Goal: Information Seeking & Learning: Understand process/instructions

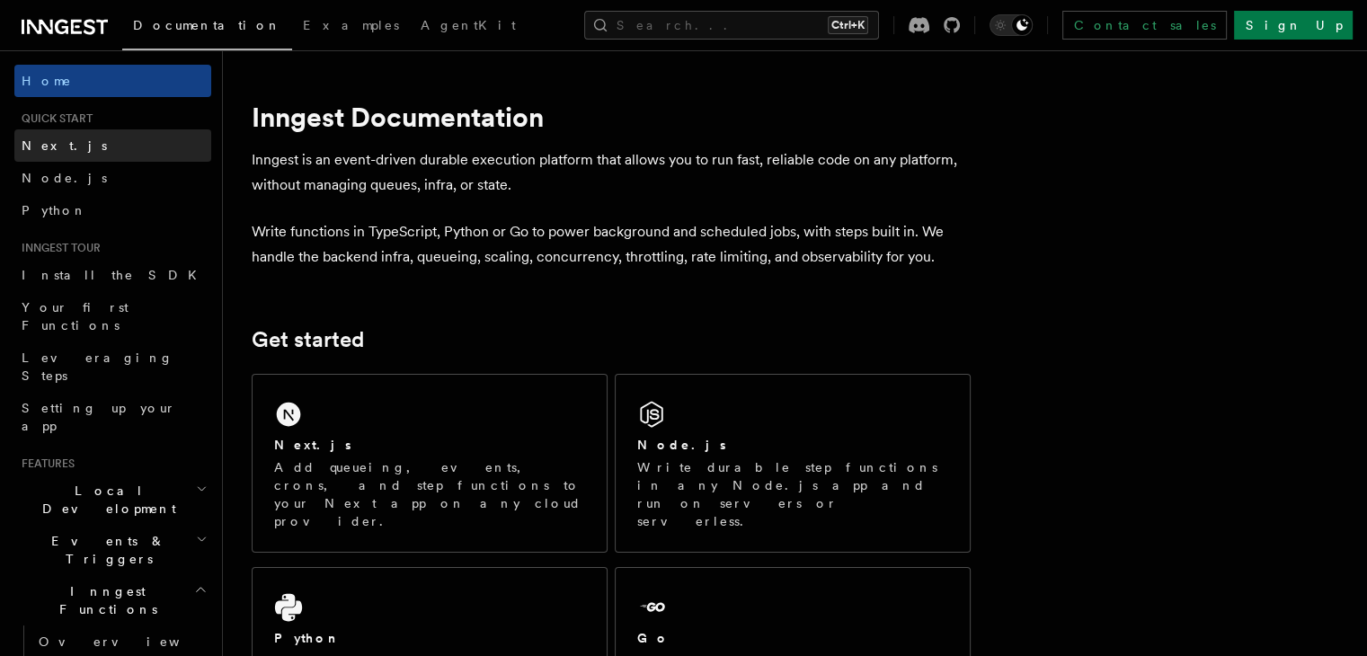
click at [43, 152] on span "Next.js" at bounding box center [64, 145] width 85 height 14
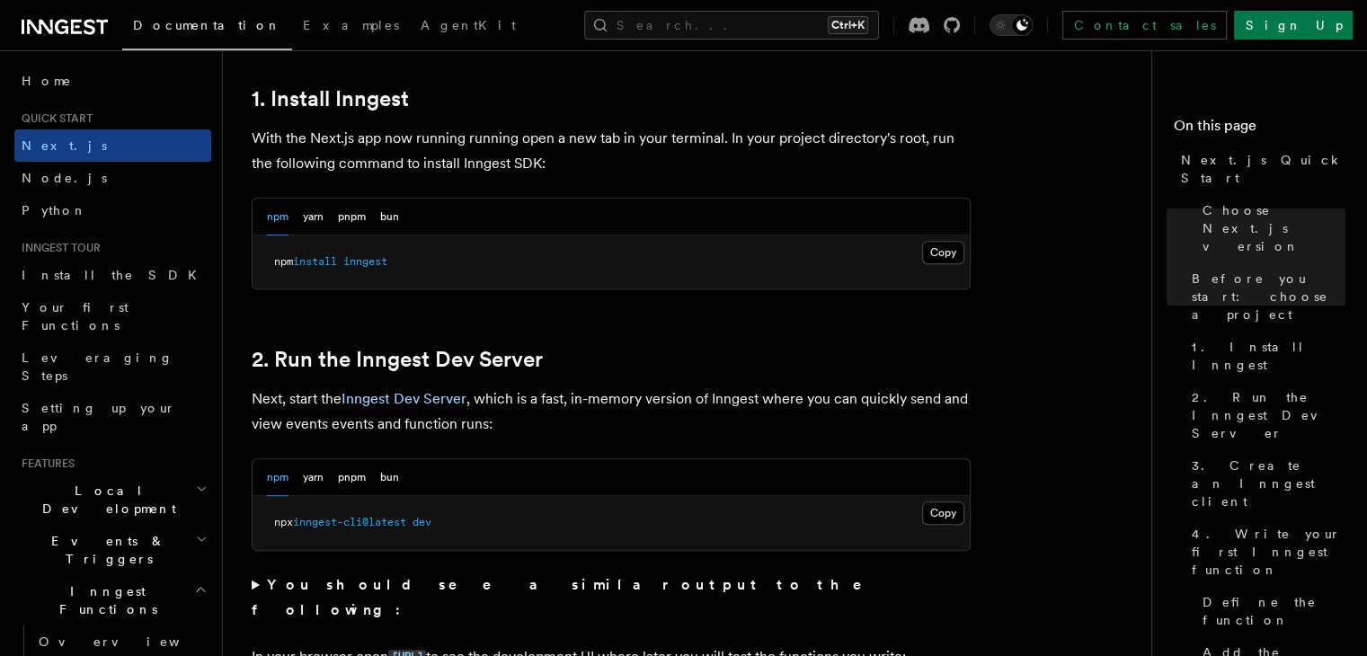
scroll to position [989, 0]
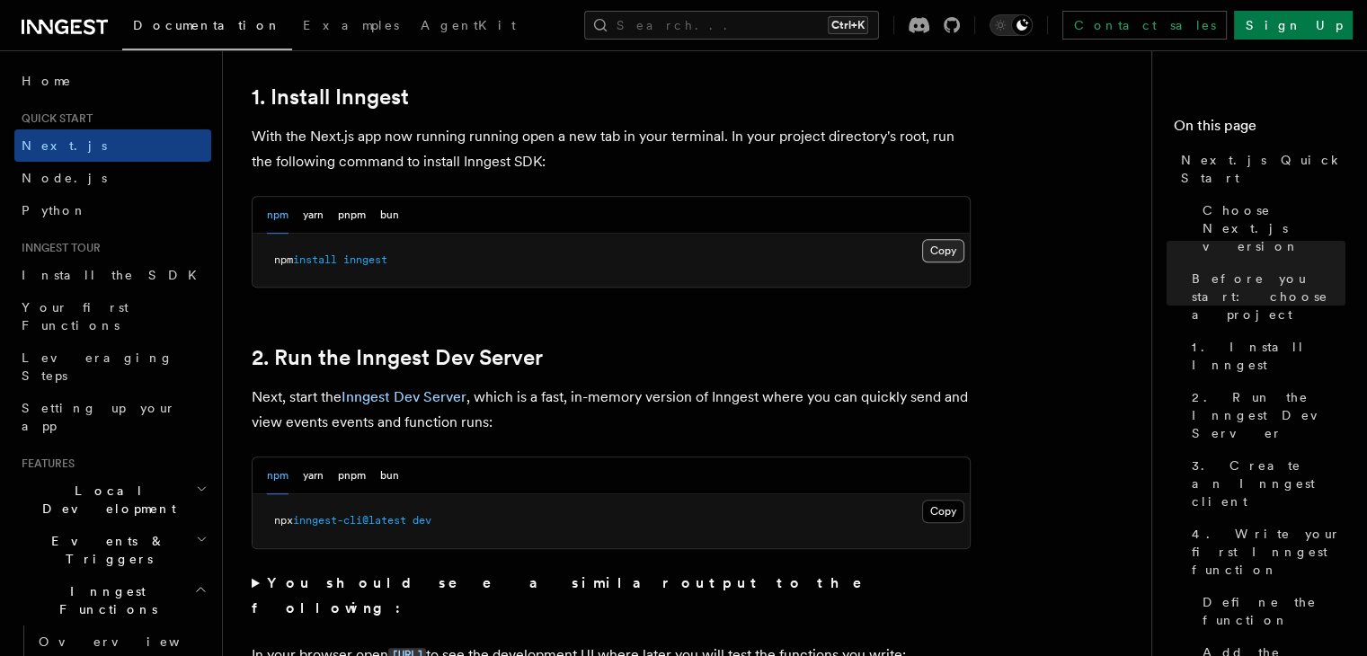
click at [928, 253] on button "Copy Copied" at bounding box center [943, 250] width 42 height 23
click at [941, 520] on button "Copy Copied" at bounding box center [943, 511] width 42 height 23
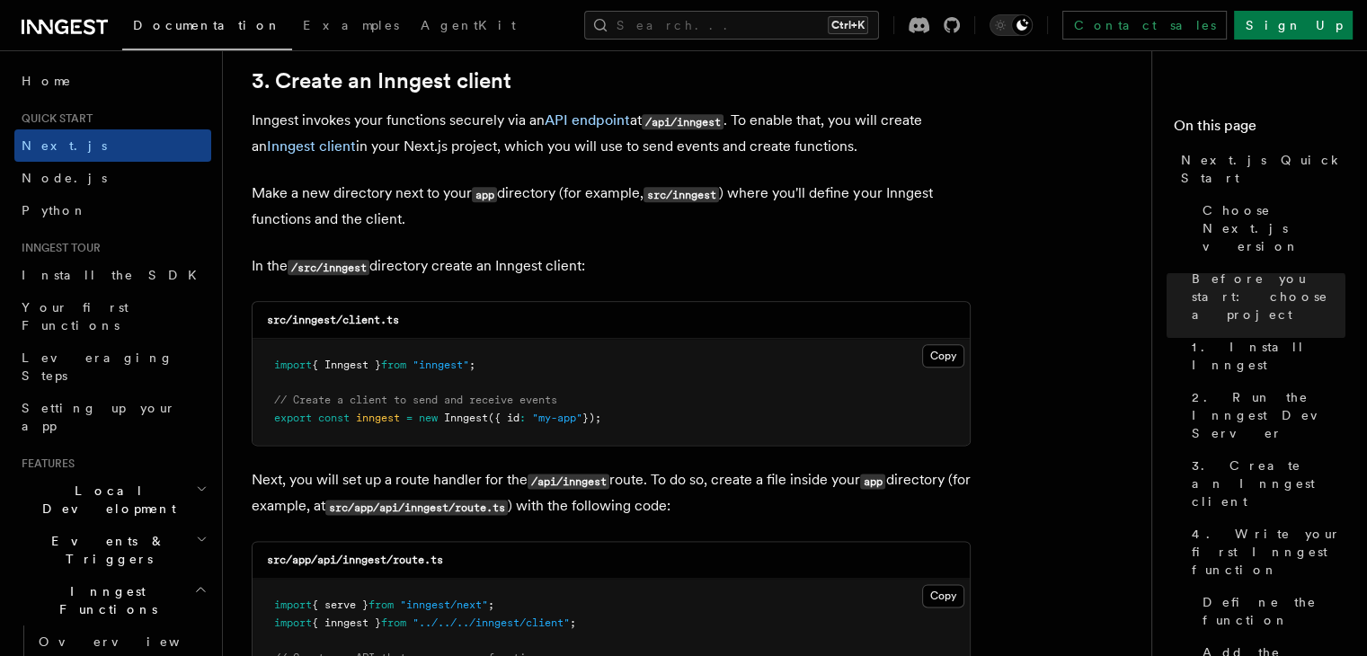
scroll to position [2158, 0]
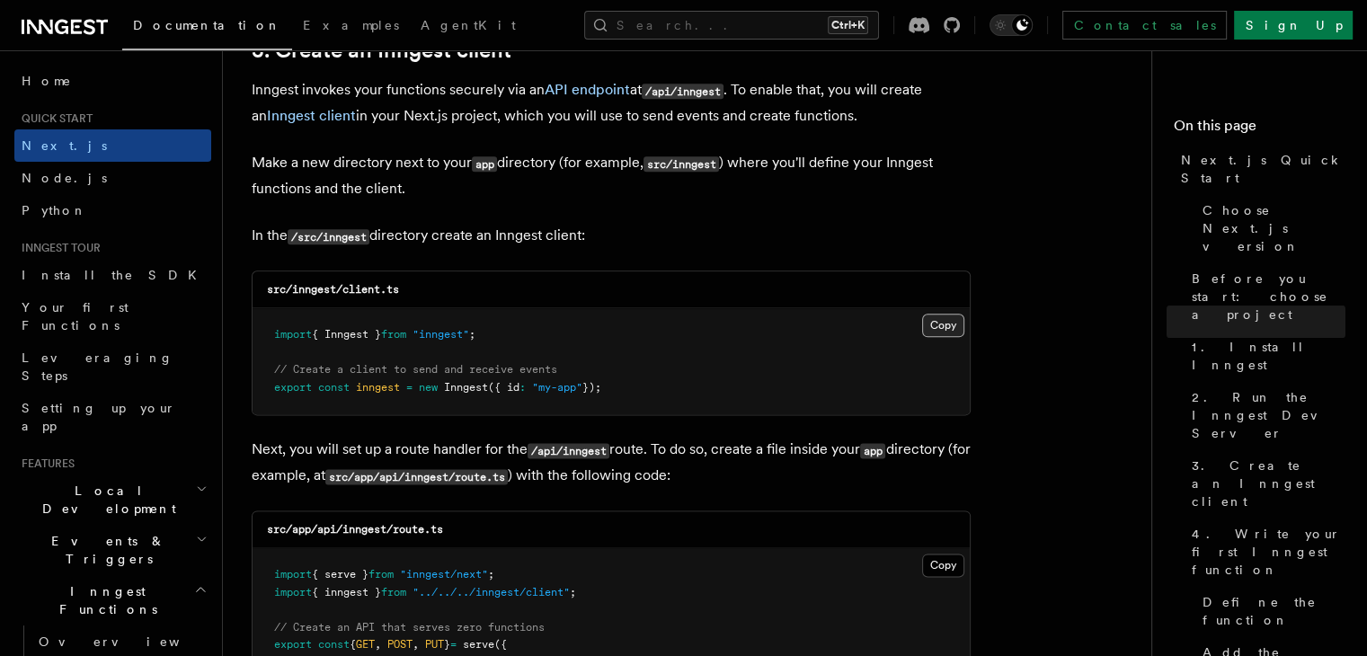
click at [940, 328] on button "Copy Copied" at bounding box center [943, 325] width 42 height 23
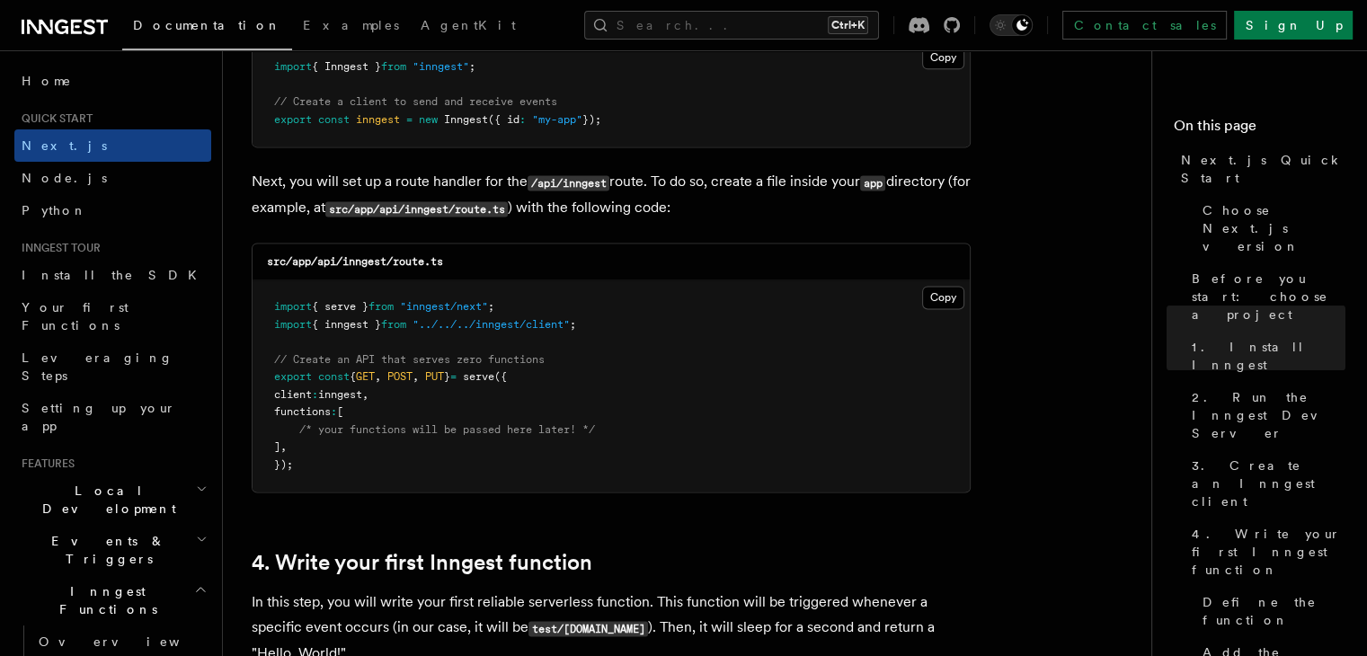
scroll to position [2427, 0]
click at [945, 295] on button "Copy Copied" at bounding box center [943, 295] width 42 height 23
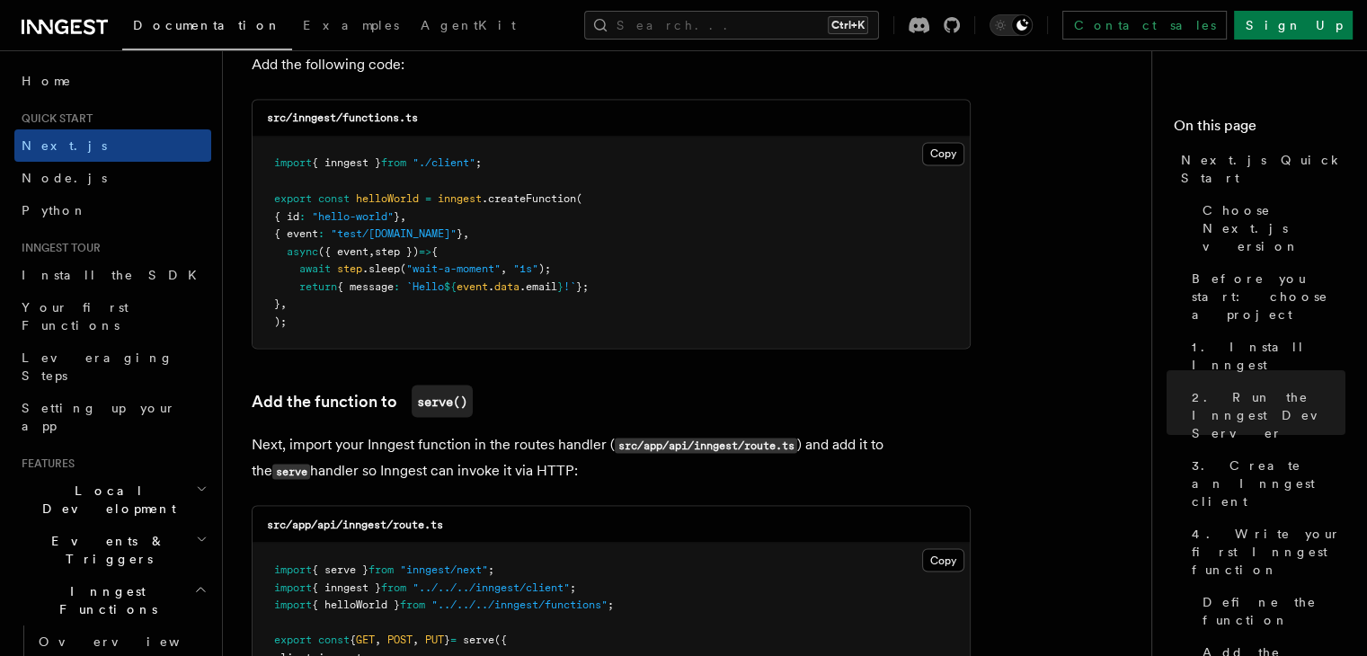
scroll to position [3236, 0]
click at [935, 155] on button "Copy Copied" at bounding box center [943, 153] width 42 height 23
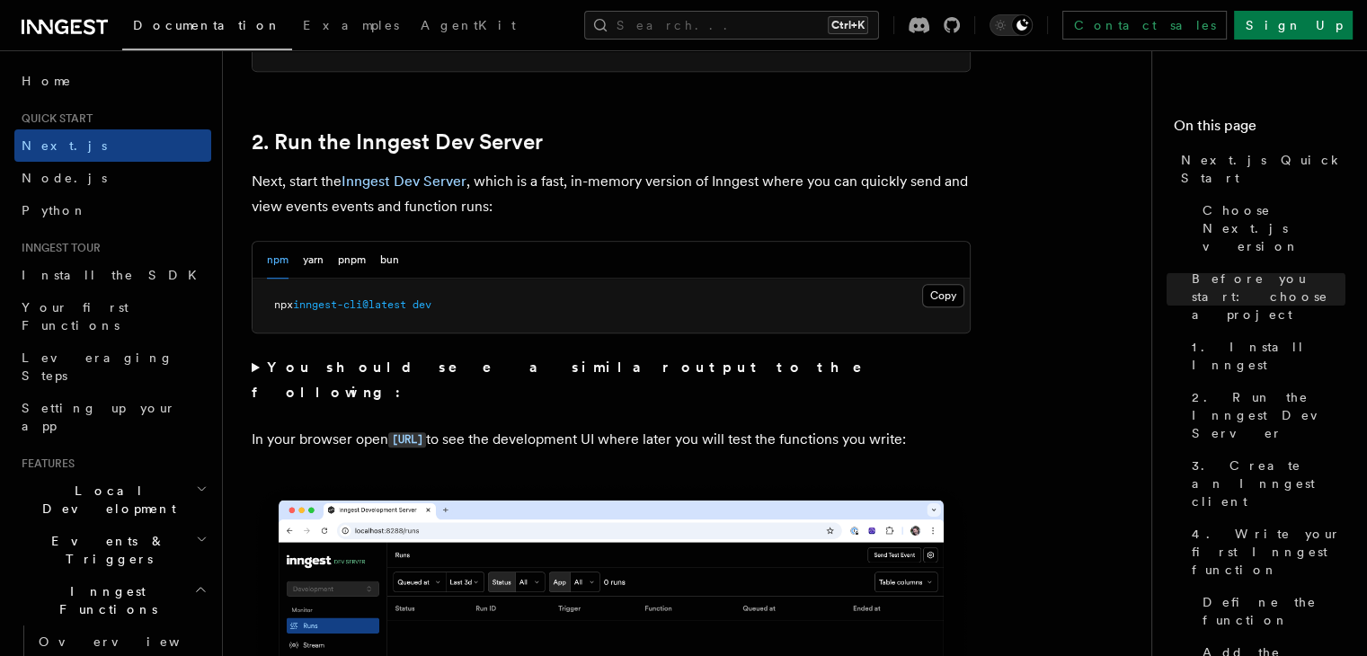
scroll to position [1169, 0]
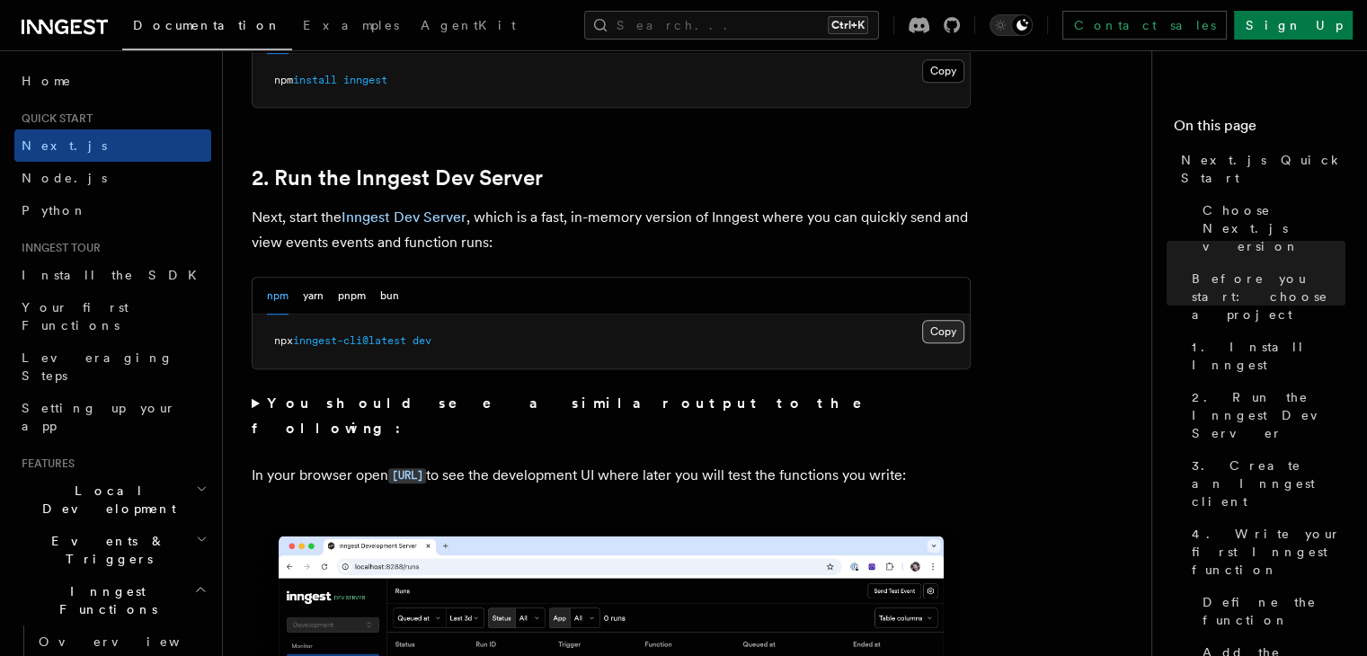
click at [945, 333] on button "Copy Copied" at bounding box center [943, 331] width 42 height 23
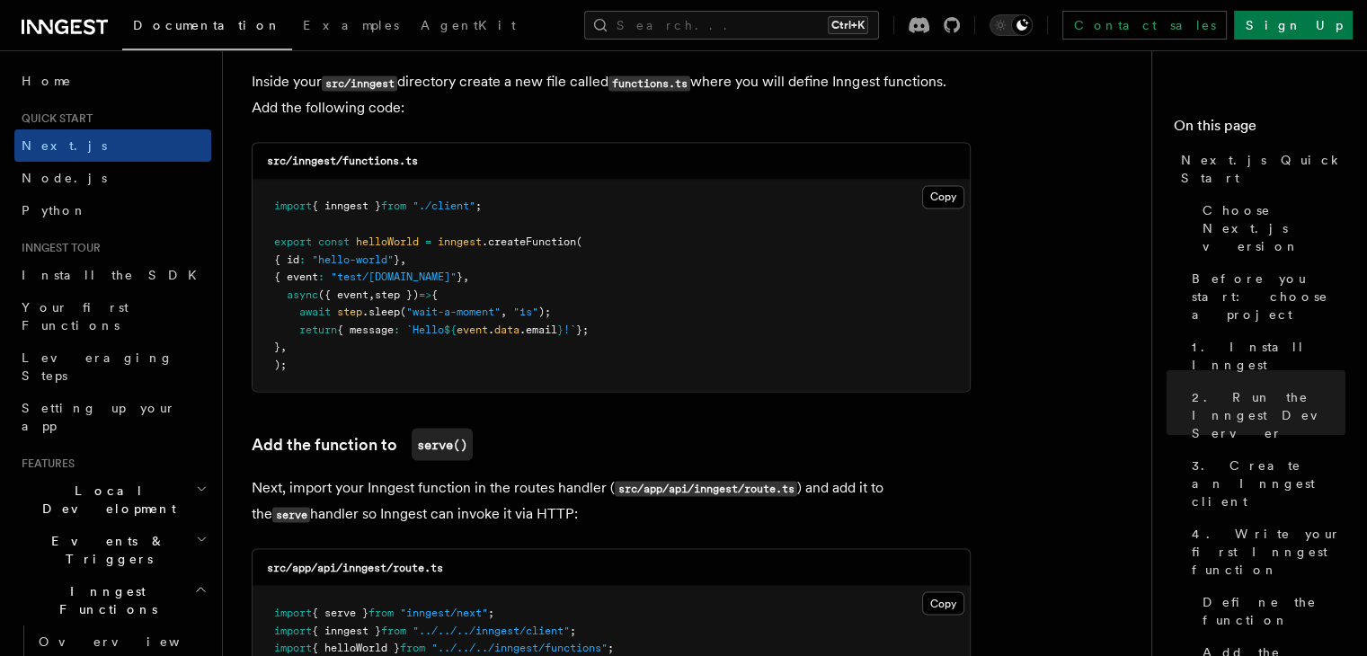
scroll to position [3195, 0]
click at [943, 197] on button "Copy Copied" at bounding box center [943, 194] width 42 height 23
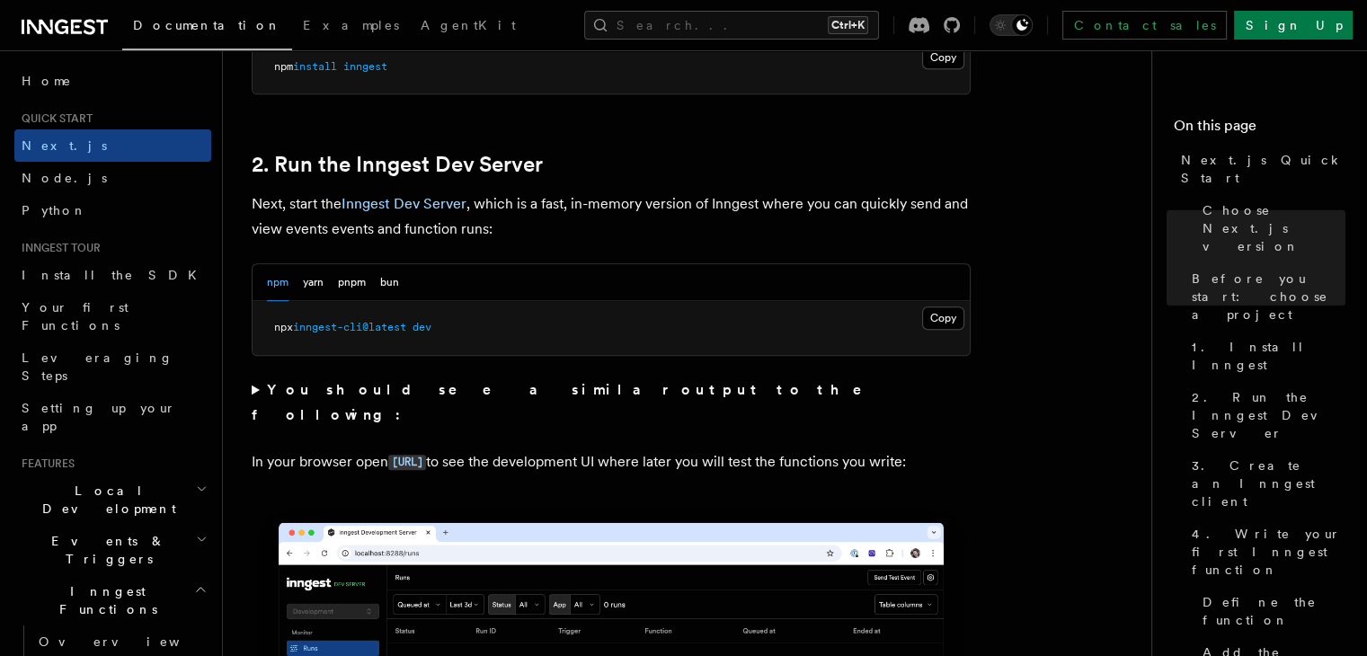
scroll to position [1217, 0]
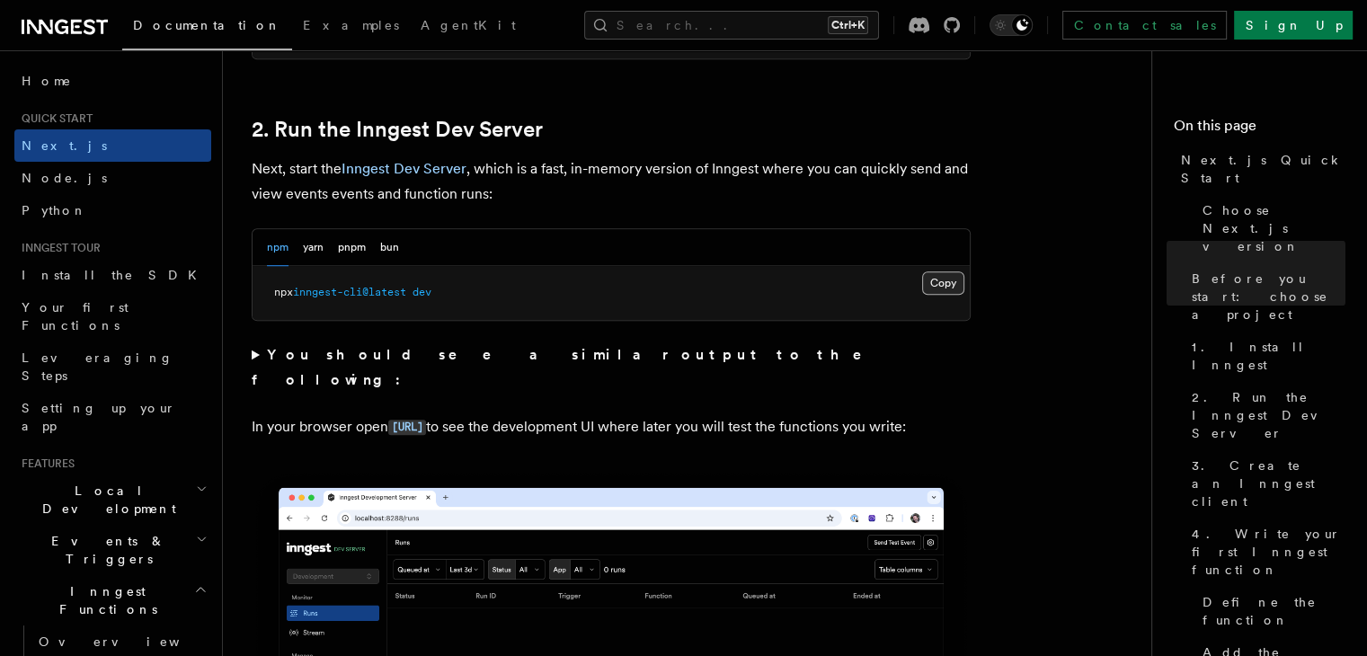
click at [953, 283] on button "Copy Copied" at bounding box center [943, 282] width 42 height 23
